Goal: Task Accomplishment & Management: Complete application form

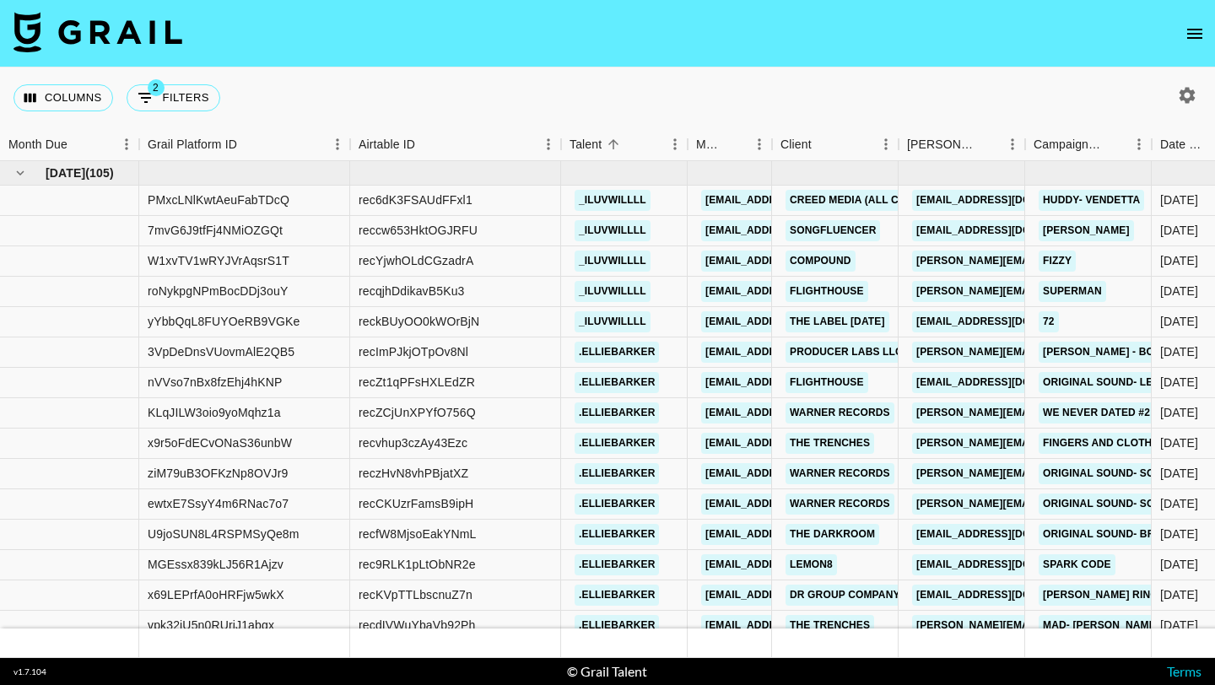
click at [1214, 40] on nav at bounding box center [607, 33] width 1215 height 67
click at [1199, 34] on icon "open drawer" at bounding box center [1194, 34] width 20 height 20
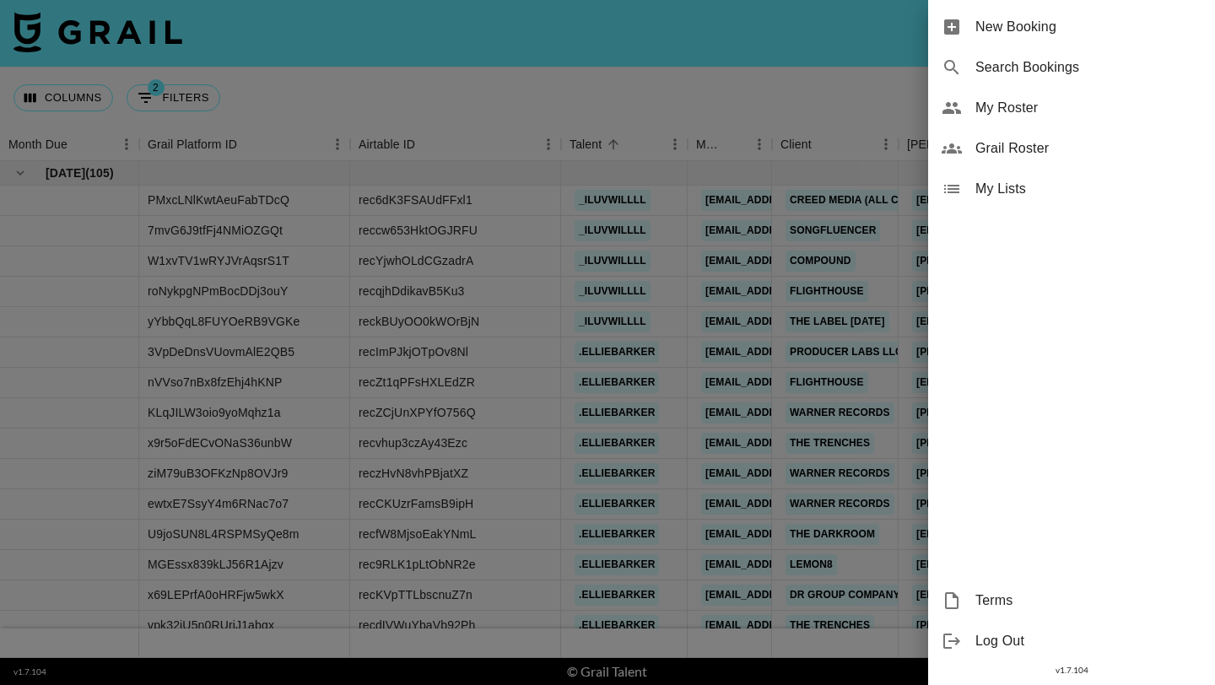
click at [1122, 28] on span "New Booking" at bounding box center [1088, 27] width 226 height 20
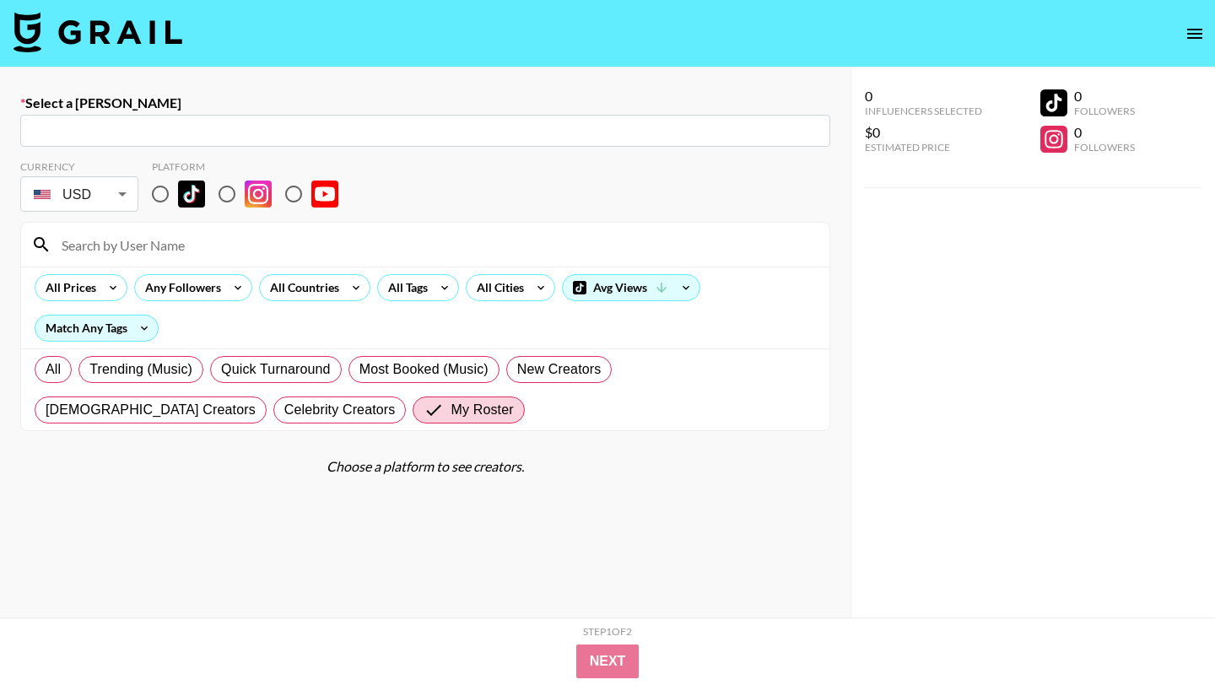
click at [482, 128] on input "text" at bounding box center [424, 130] width 789 height 19
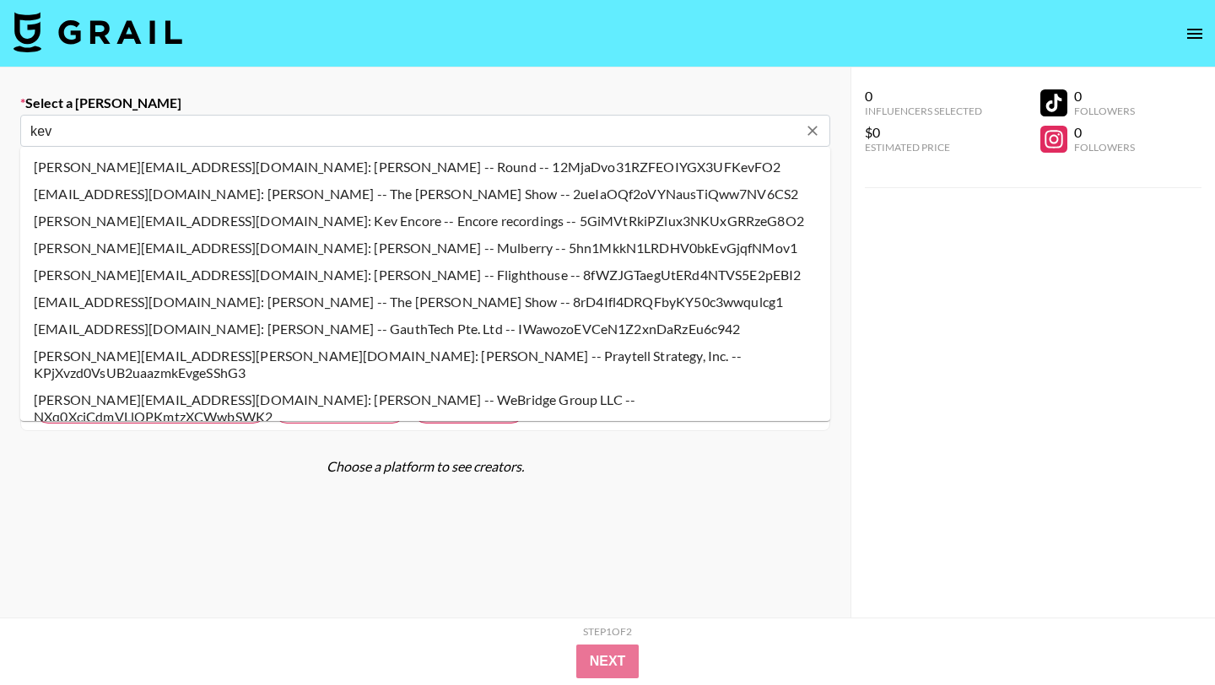
type input "[PERSON_NAME][EMAIL_ADDRESS][DOMAIN_NAME]: Kev Encore -- Encore recordings -- 5…"
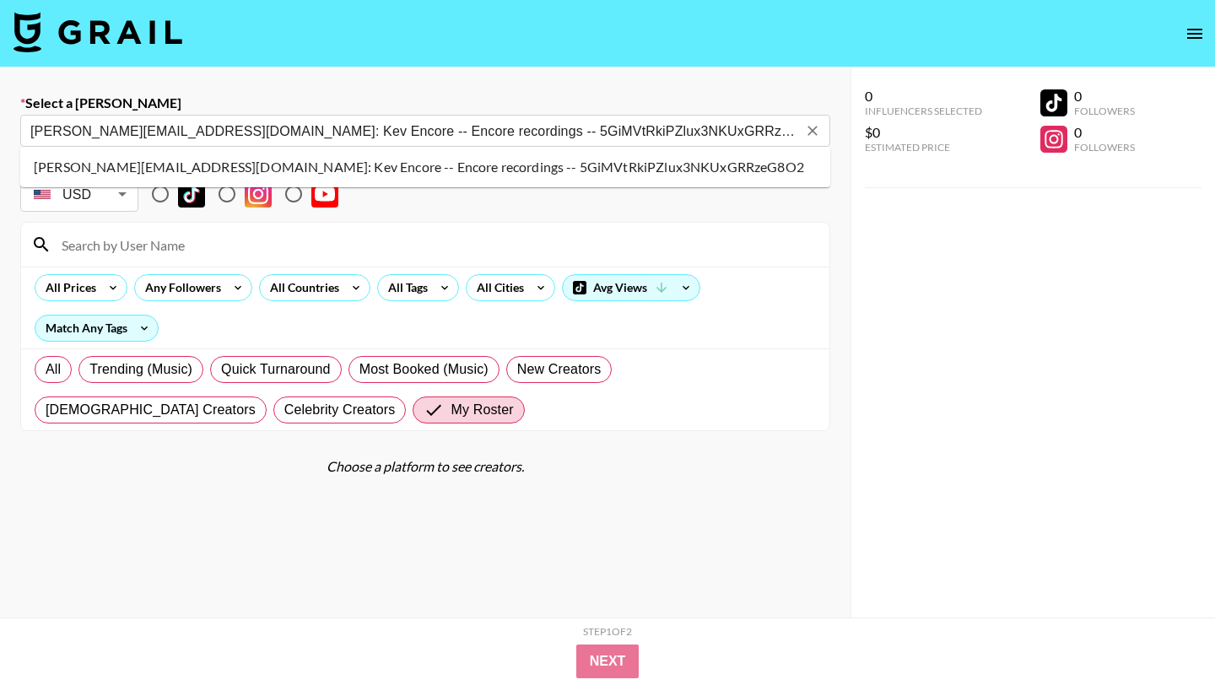
click at [171, 157] on li "[PERSON_NAME][EMAIL_ADDRESS][DOMAIN_NAME]: Kev Encore -- Encore recordings -- 5…" at bounding box center [425, 167] width 810 height 27
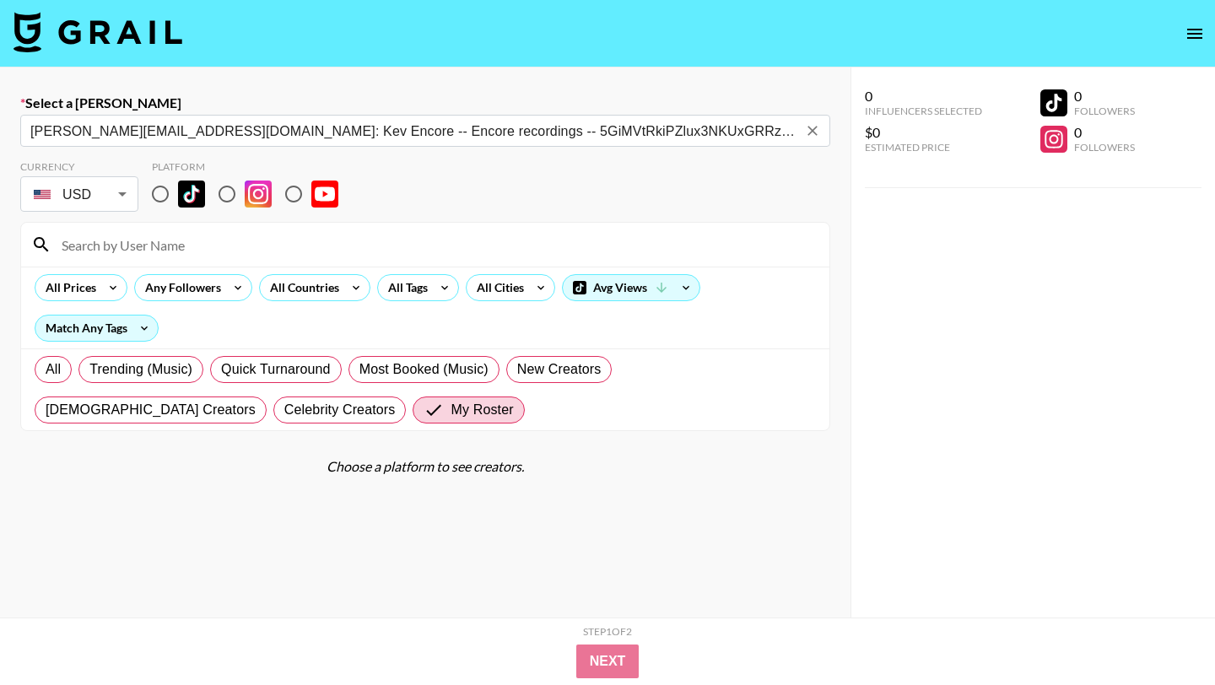
click at [160, 193] on input "radio" at bounding box center [160, 193] width 35 height 35
radio input "true"
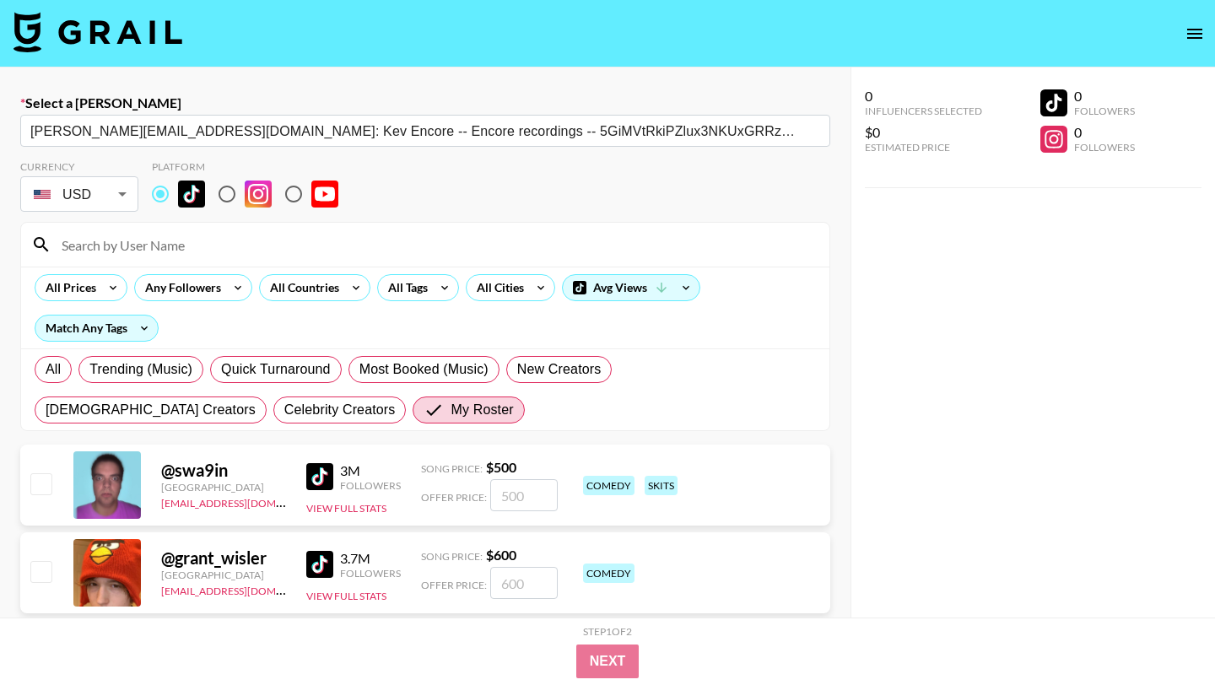
click at [163, 250] on input at bounding box center [435, 244] width 768 height 27
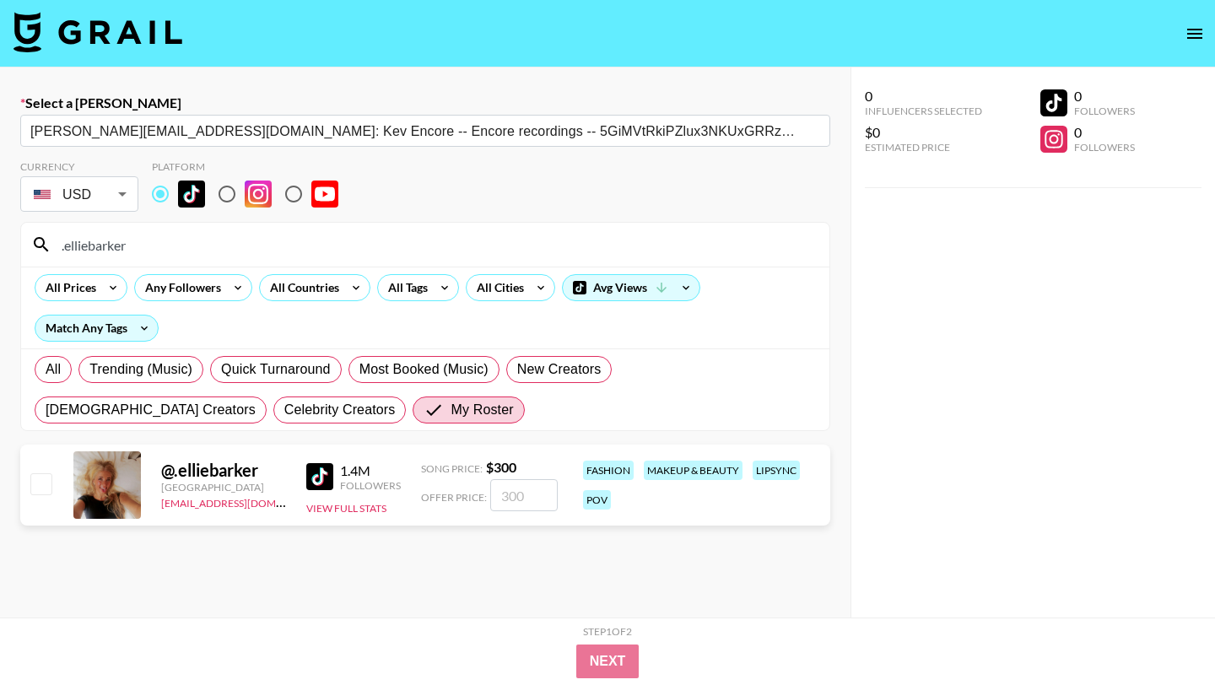
type input ".elliebarker"
click at [33, 471] on div at bounding box center [40, 485] width 26 height 29
click at [35, 478] on input "checkbox" at bounding box center [40, 483] width 20 height 20
checkbox input "true"
type input "300"
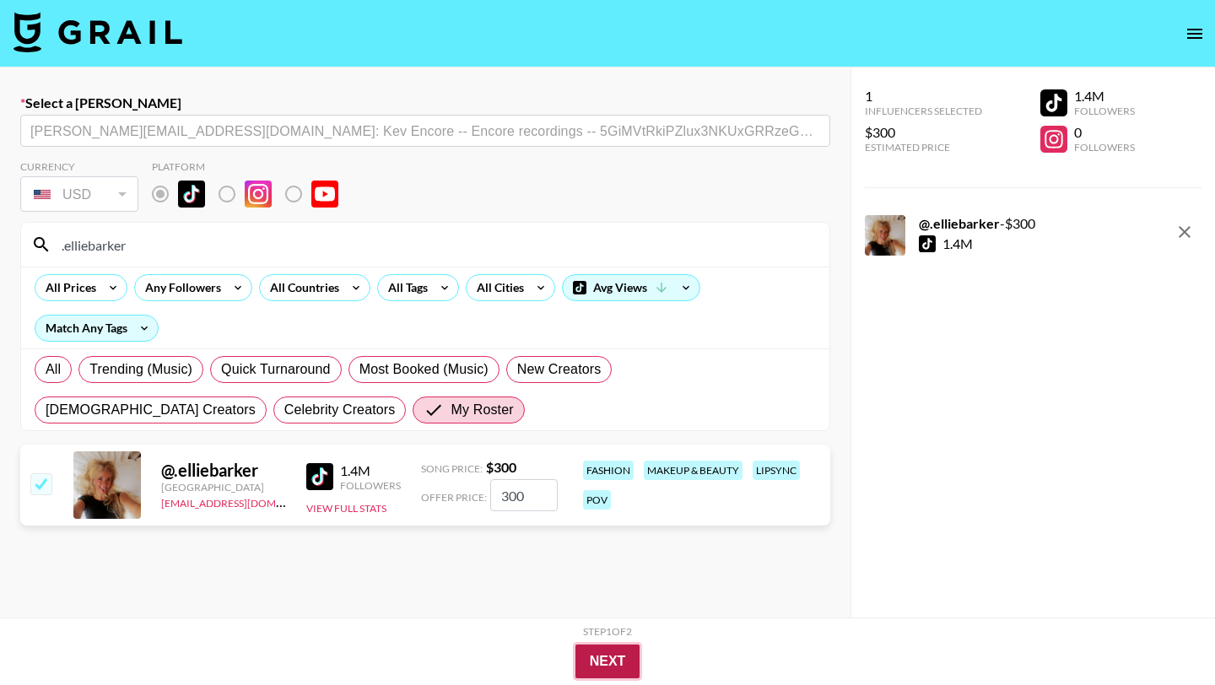
click at [595, 666] on button "Next" at bounding box center [607, 661] width 65 height 34
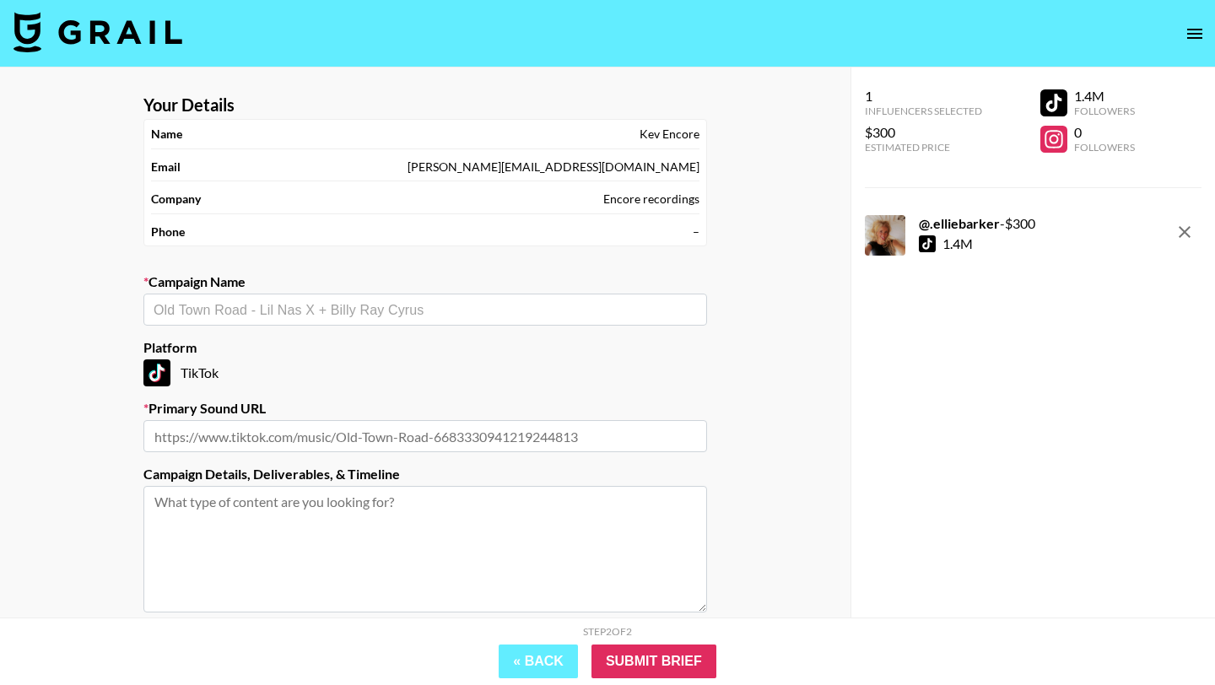
click at [247, 330] on section "Your Details Name Kev Encore Email [PERSON_NAME][EMAIL_ADDRESS][DOMAIN_NAME] Co…" at bounding box center [425, 401] width 590 height 641
click at [252, 320] on div "​" at bounding box center [424, 310] width 563 height 32
click at [492, 350] on li "Add New Campaign: "apollo eighteen post 1"" at bounding box center [424, 345] width 563 height 27
type input "apollo eighteen post 1"
click at [478, 420] on input "text" at bounding box center [424, 436] width 563 height 32
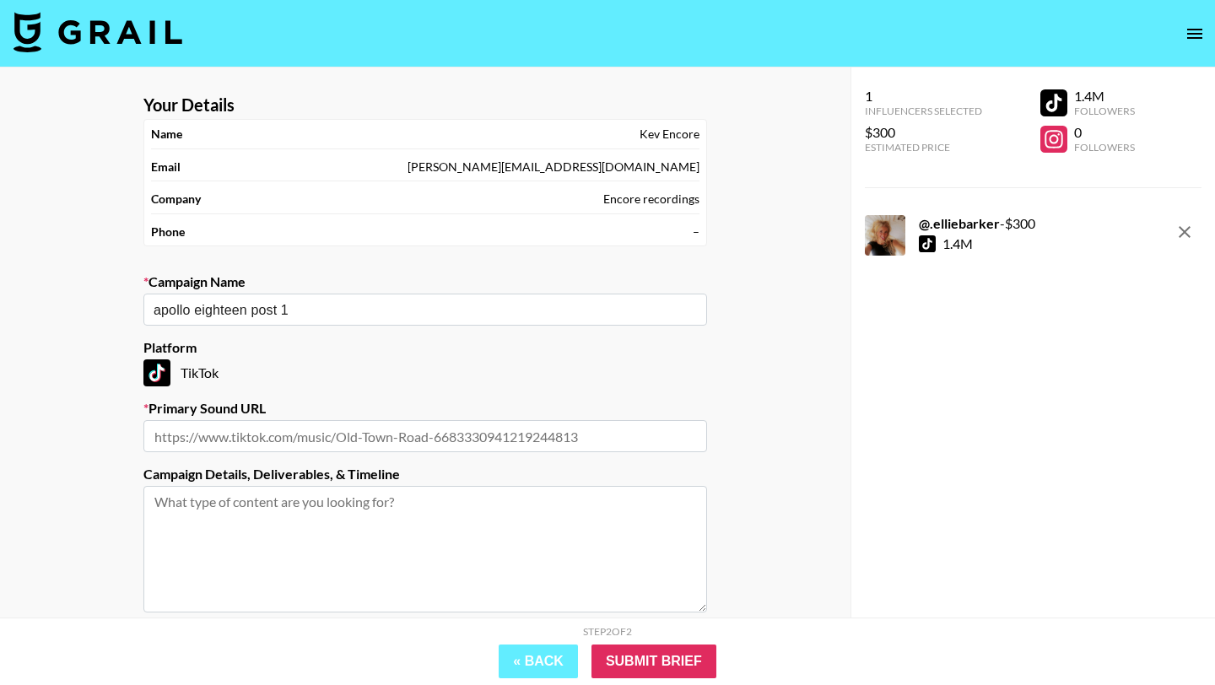
click at [480, 428] on input "text" at bounding box center [424, 436] width 563 height 32
click at [439, 312] on input "apollo eighteen post 1" at bounding box center [414, 309] width 520 height 19
click at [400, 339] on li "Add New Campaign: "apollo eighteen"" at bounding box center [424, 345] width 563 height 27
type input "apollo eighteen"
click at [421, 445] on input "text" at bounding box center [424, 436] width 563 height 32
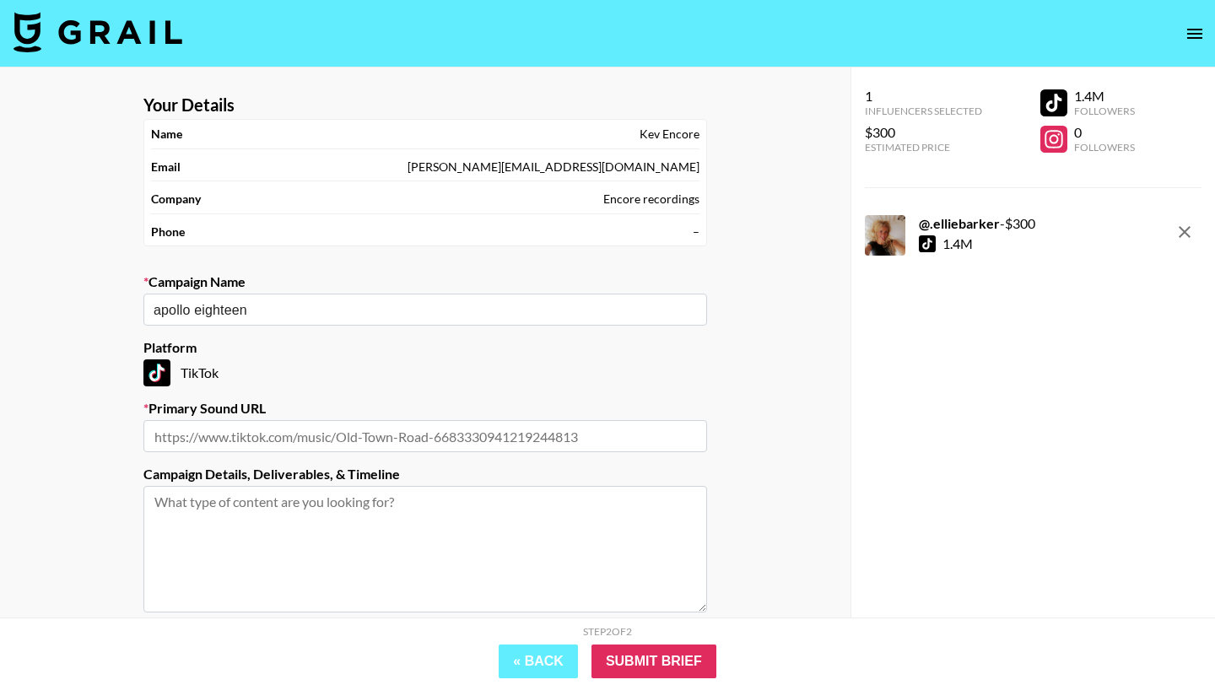
paste input "[URL][DOMAIN_NAME]"
type input "[URL][DOMAIN_NAME]"
click at [346, 292] on div "Campaign Name apollo eighteen ​" at bounding box center [424, 299] width 563 height 52
click at [347, 305] on input "apollo eighteen" at bounding box center [414, 309] width 520 height 19
type input "a"
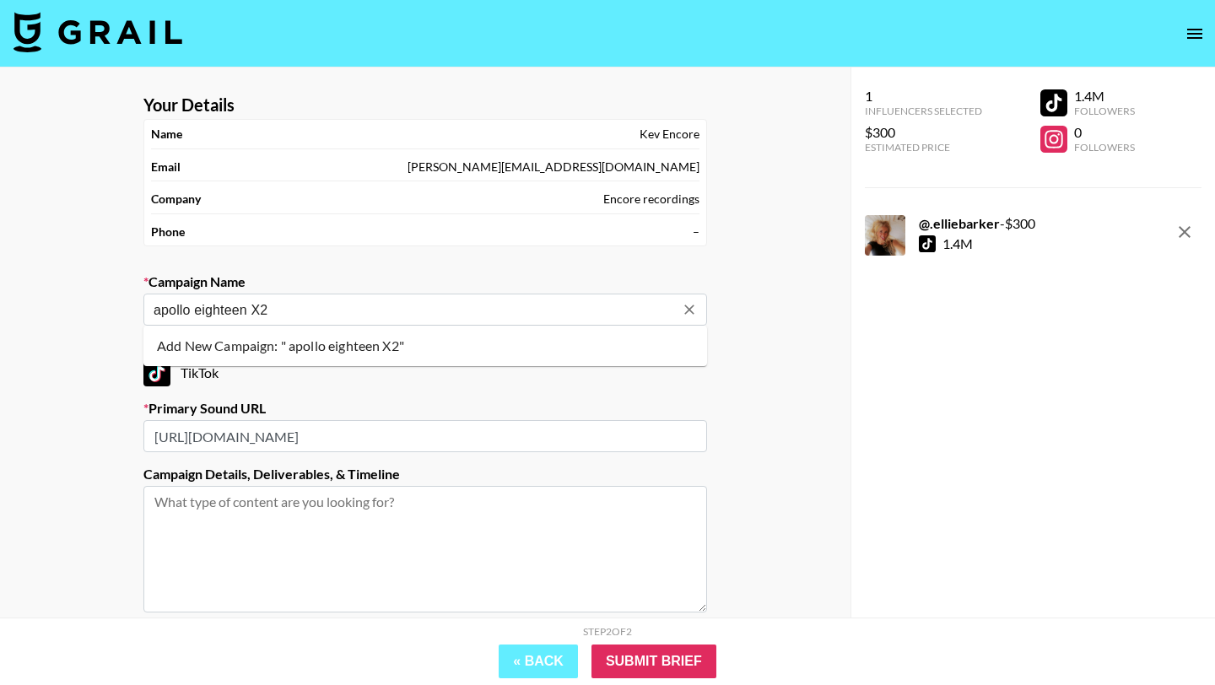
click at [363, 357] on li "Add New Campaign: " apollo eighteen X2"" at bounding box center [424, 345] width 563 height 27
type input "apollo eighteen X2"
click at [687, 668] on input "Submit Brief" at bounding box center [653, 661] width 125 height 34
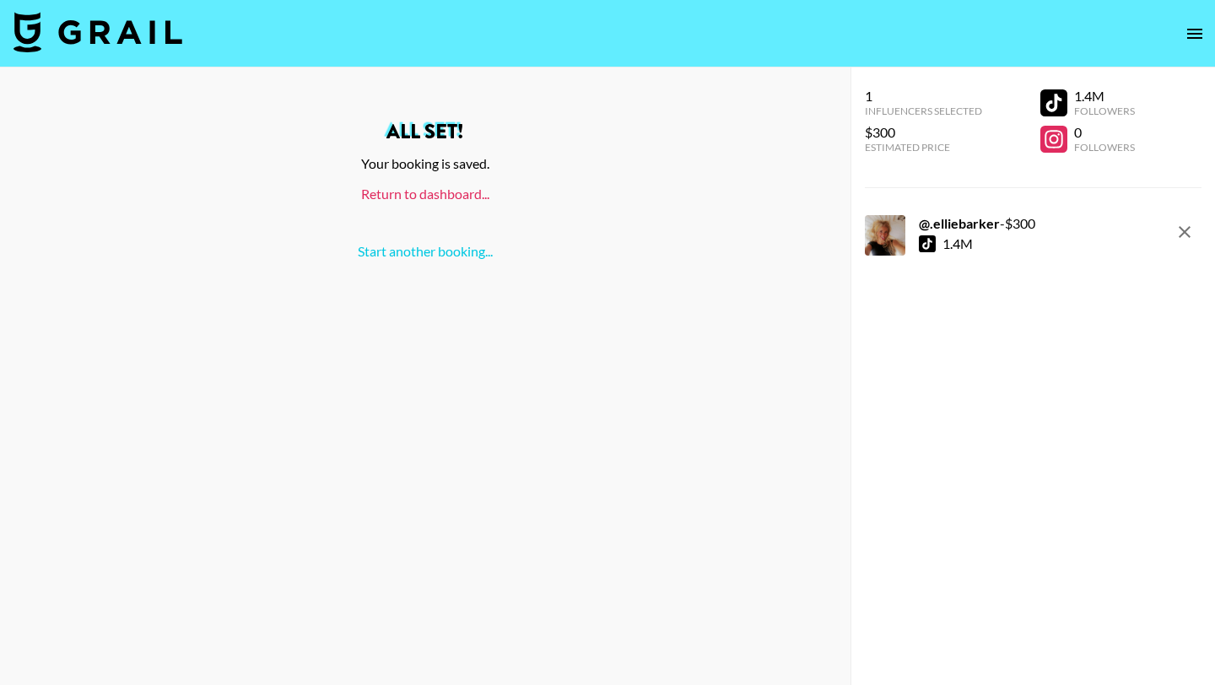
click at [443, 197] on link "Return to dashboard..." at bounding box center [425, 194] width 128 height 16
